Goal: Information Seeking & Learning: Learn about a topic

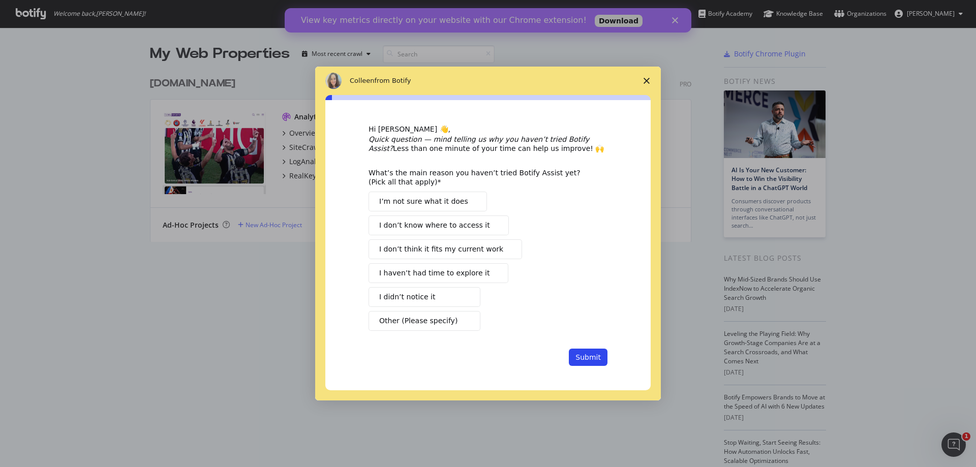
click at [646, 81] on icon "Close survey" at bounding box center [646, 81] width 6 height 6
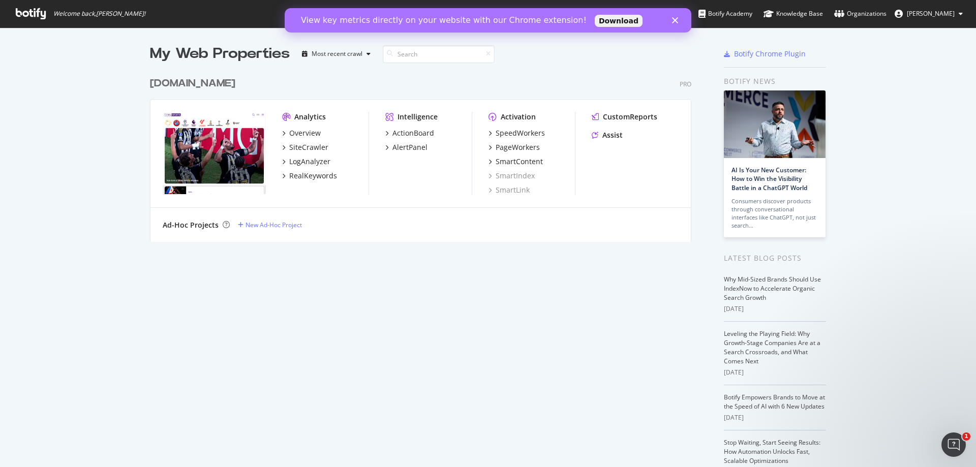
click at [675, 21] on polygon "Close" at bounding box center [675, 20] width 6 height 6
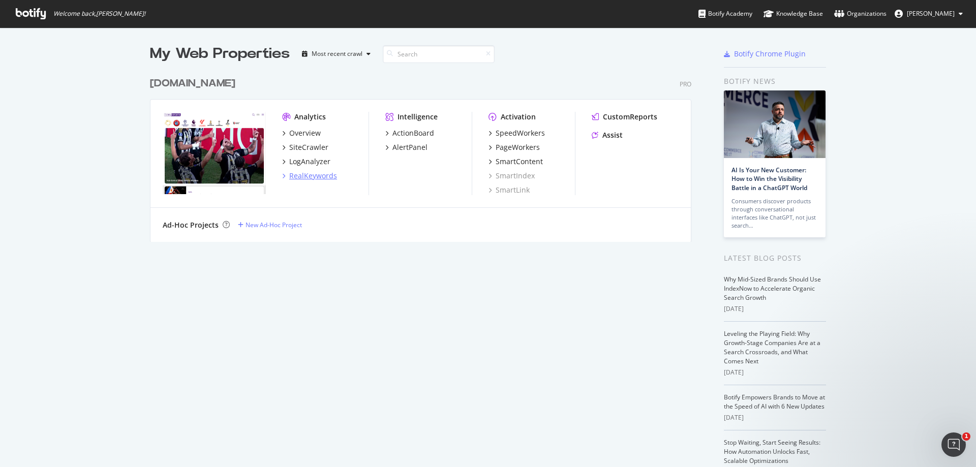
click at [318, 180] on div "RealKeywords" at bounding box center [313, 176] width 48 height 10
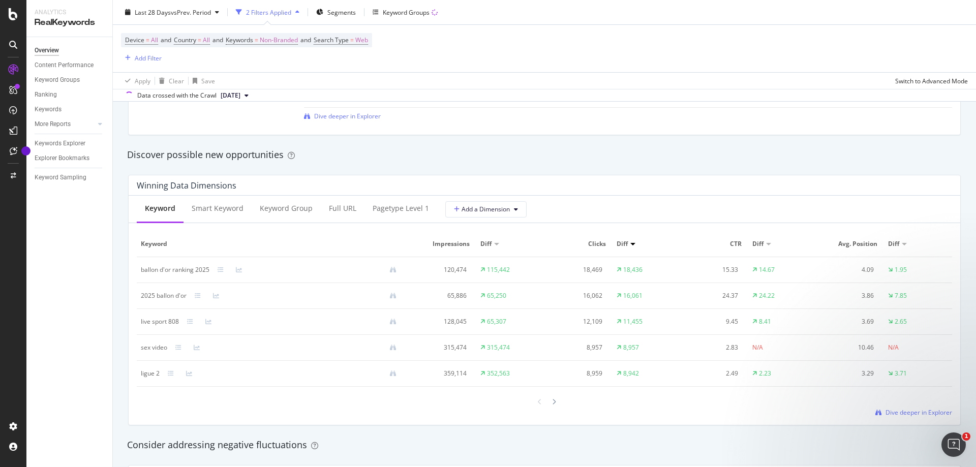
scroll to position [864, 0]
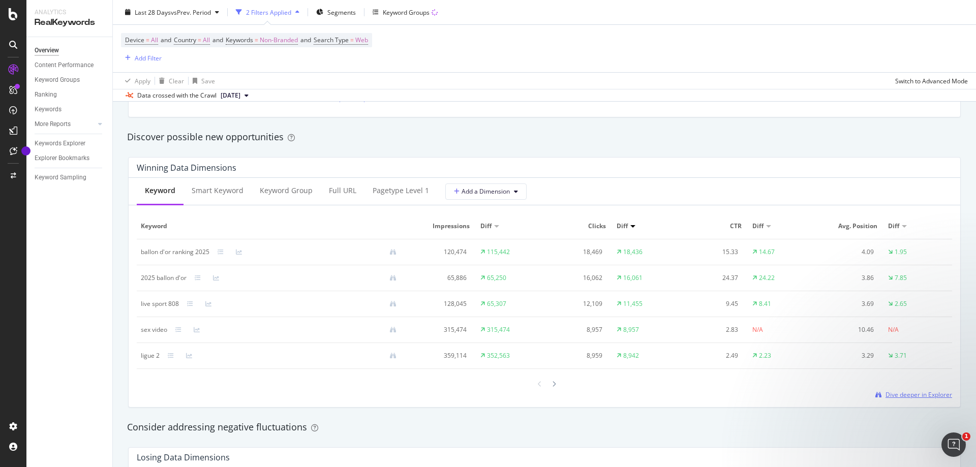
click at [894, 396] on span "Dive deeper in Explorer" at bounding box center [918, 394] width 67 height 9
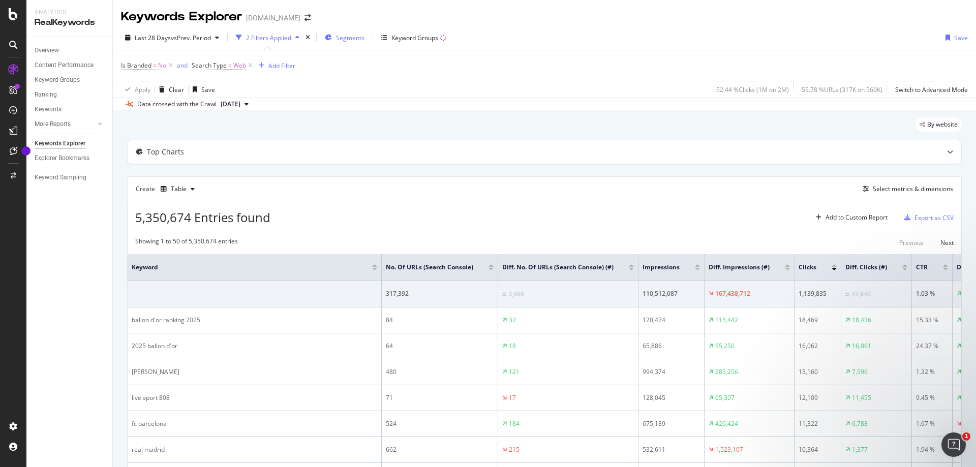
click at [340, 41] on span "Segments" at bounding box center [350, 38] width 28 height 9
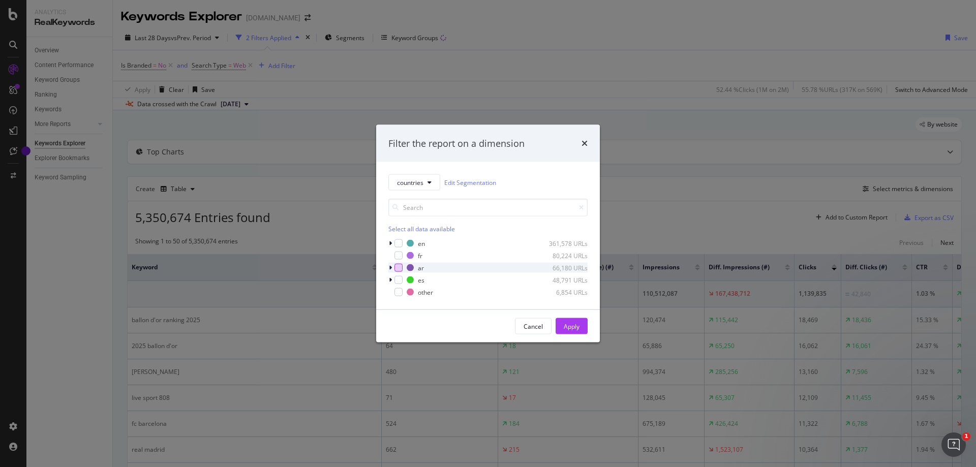
click at [401, 268] on div "modal" at bounding box center [398, 268] width 8 height 8
click at [574, 321] on div "Apply" at bounding box center [572, 326] width 16 height 15
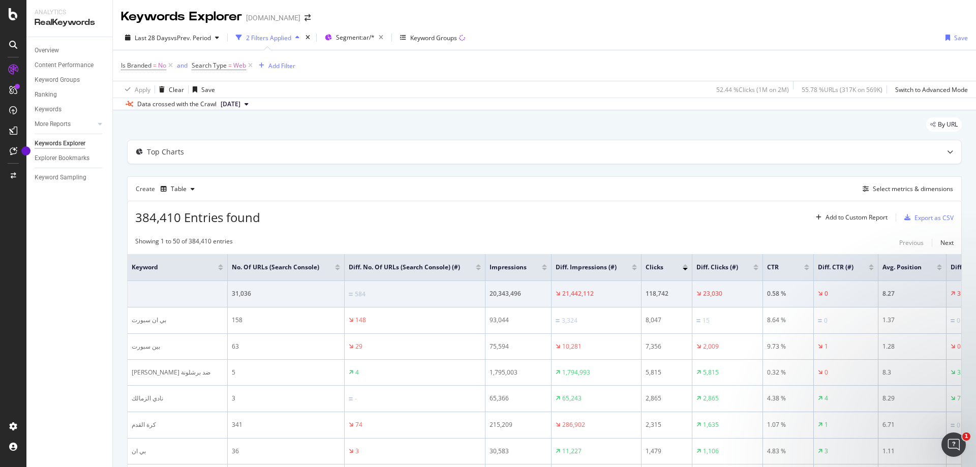
click at [544, 267] on div "Impressions" at bounding box center [517, 267] width 57 height 10
click at [544, 270] on div at bounding box center [544, 269] width 5 height 3
click at [633, 267] on div at bounding box center [634, 265] width 5 height 3
click at [543, 267] on div at bounding box center [544, 265] width 5 height 3
click at [634, 270] on div at bounding box center [634, 269] width 5 height 3
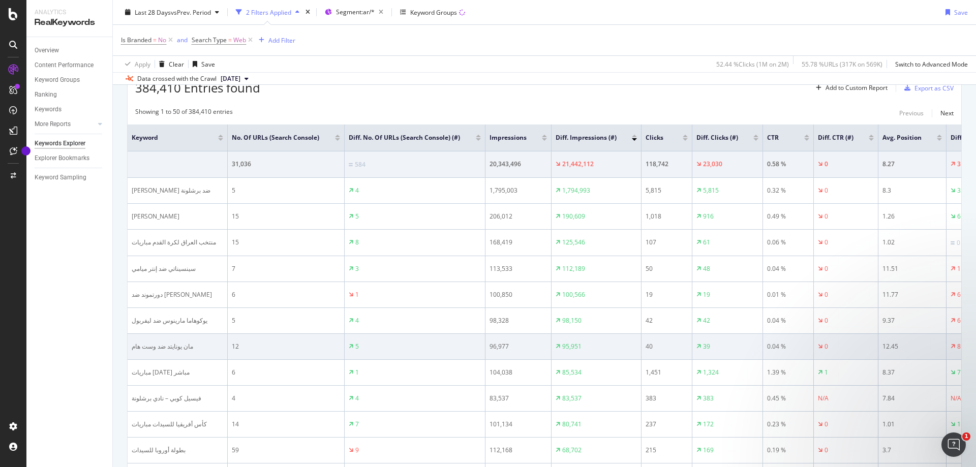
scroll to position [152, 0]
